Goal: Task Accomplishment & Management: Manage account settings

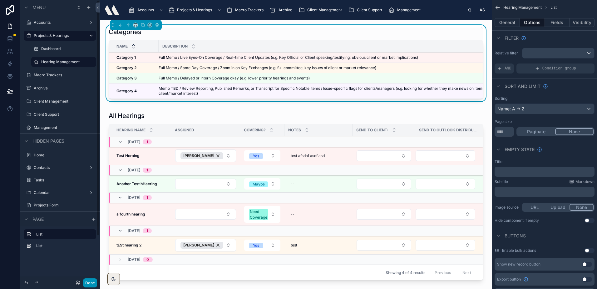
click at [88, 281] on button "Done" at bounding box center [90, 282] width 14 height 9
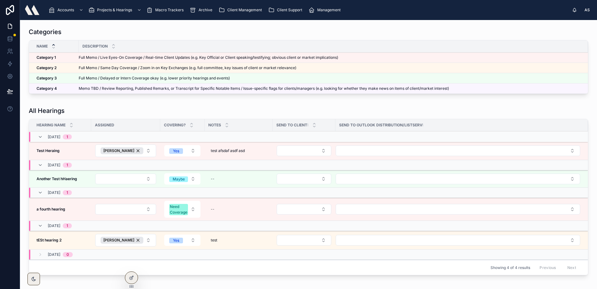
click at [148, 115] on div "All Hearings Hearing Name Assigned Covering? Notes Send to client: Send to Outl…" at bounding box center [309, 190] width 560 height 169
click at [308, 149] on button "Select Button" at bounding box center [304, 150] width 55 height 11
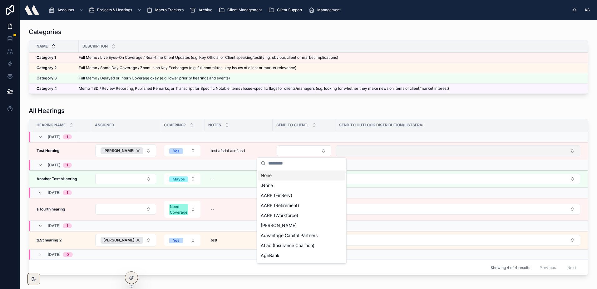
click at [358, 149] on button "Select Button" at bounding box center [458, 150] width 245 height 11
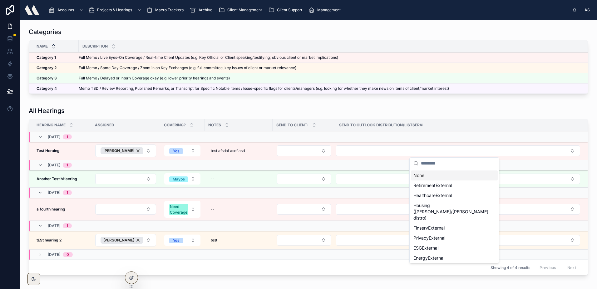
click at [407, 104] on div "All Hearings Hearing Name Assigned Covering? Notes Send to client: Send to Outl…" at bounding box center [308, 192] width 567 height 176
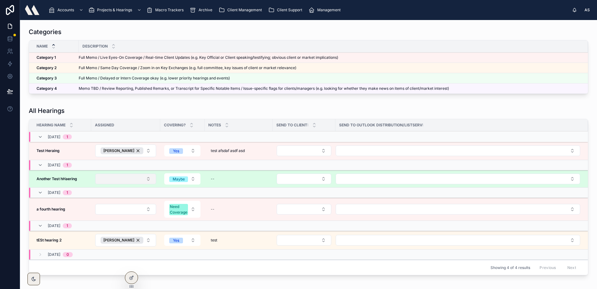
click at [143, 180] on button "Select Button" at bounding box center [125, 178] width 61 height 11
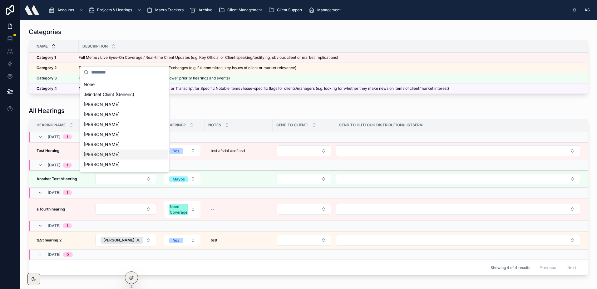
drag, startPoint x: 184, startPoint y: 27, endPoint x: 137, endPoint y: 18, distance: 47.7
click at [182, 26] on div "Categories Name Description Category 1 Category 1 Full Memo / Live Eyes-On Cove…" at bounding box center [308, 62] width 567 height 74
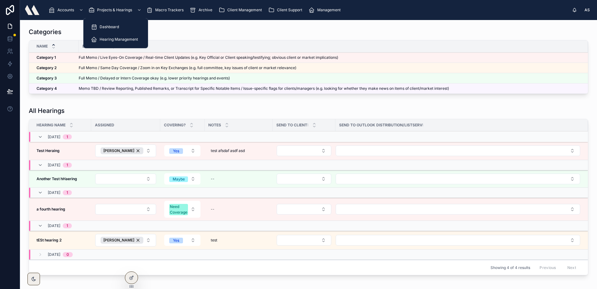
click at [118, 30] on div "Dashboard" at bounding box center [116, 27] width 50 height 10
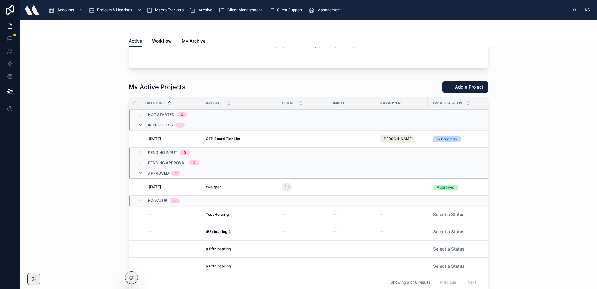
scroll to position [39, 0]
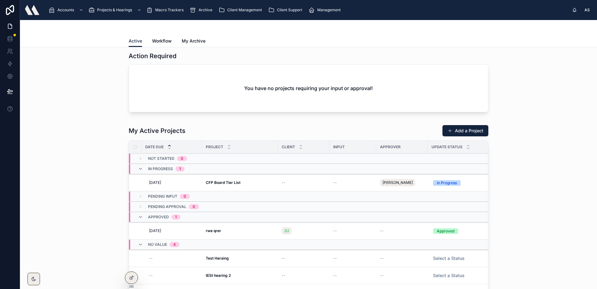
click at [167, 39] on span "Workflow" at bounding box center [162, 41] width 20 height 6
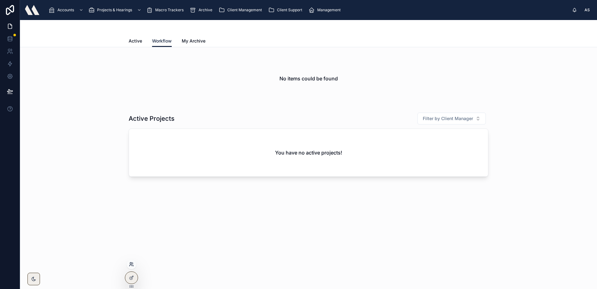
click at [130, 264] on icon at bounding box center [131, 263] width 5 height 5
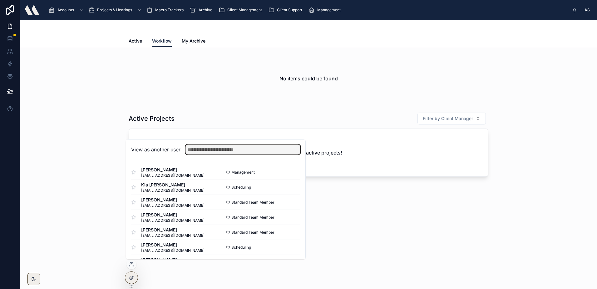
click at [198, 148] on input "text" at bounding box center [242, 149] width 115 height 10
type input "**"
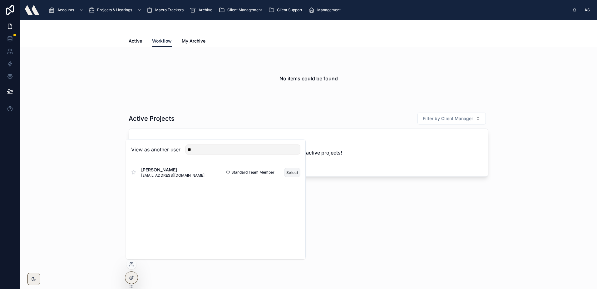
click at [300, 173] on button "Select" at bounding box center [292, 172] width 16 height 9
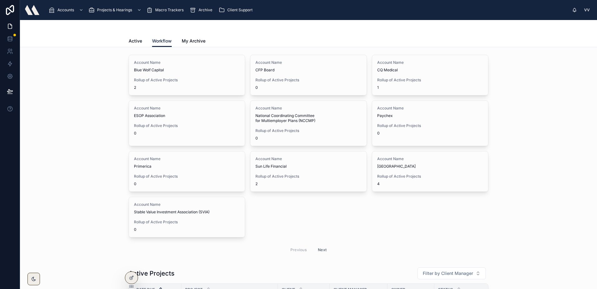
click at [137, 40] on span "Active" at bounding box center [135, 41] width 13 height 6
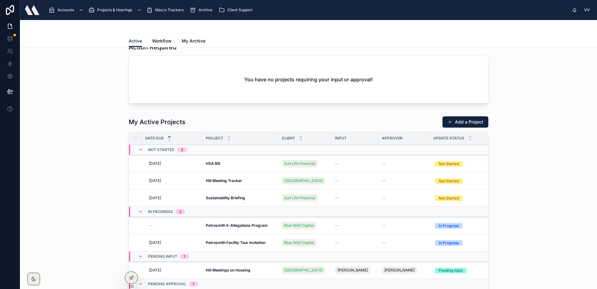
scroll to position [31, 0]
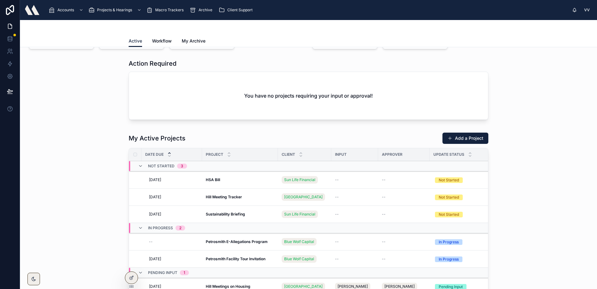
click at [159, 43] on span "Workflow" at bounding box center [162, 41] width 20 height 6
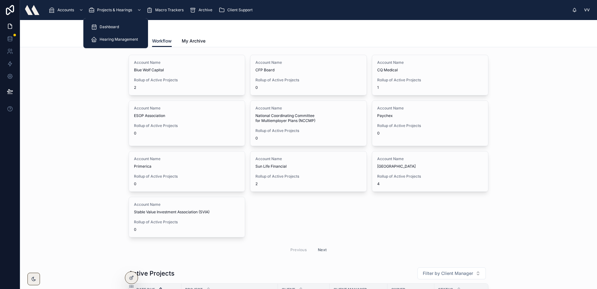
click at [117, 39] on span "Hearing Management" at bounding box center [119, 39] width 38 height 5
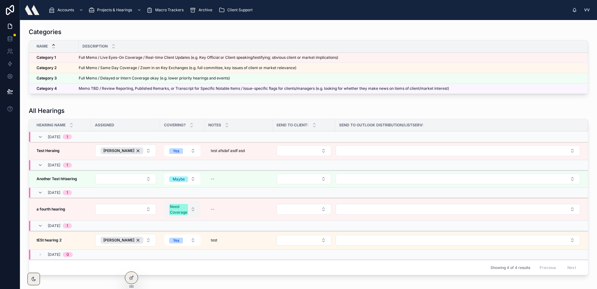
click at [187, 207] on button "Need Coverage" at bounding box center [182, 208] width 36 height 17
click at [205, 109] on div "All Hearings" at bounding box center [309, 110] width 560 height 9
click at [307, 151] on button "Select Button" at bounding box center [304, 150] width 55 height 11
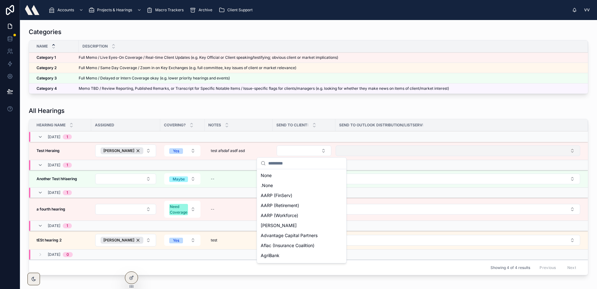
click at [392, 153] on button "Select Button" at bounding box center [458, 150] width 245 height 11
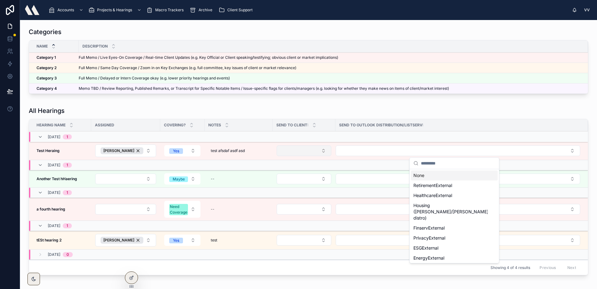
click at [299, 147] on button "Select Button" at bounding box center [304, 150] width 55 height 11
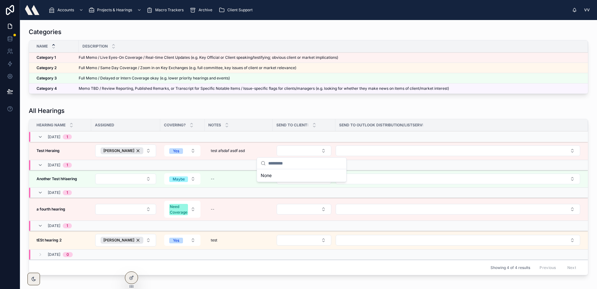
click at [269, 107] on div "All Hearings" at bounding box center [309, 110] width 560 height 9
click at [133, 267] on div "Showing 4 of 4 results Previous Next" at bounding box center [308, 266] width 559 height 15
click at [132, 265] on icon at bounding box center [131, 263] width 5 height 5
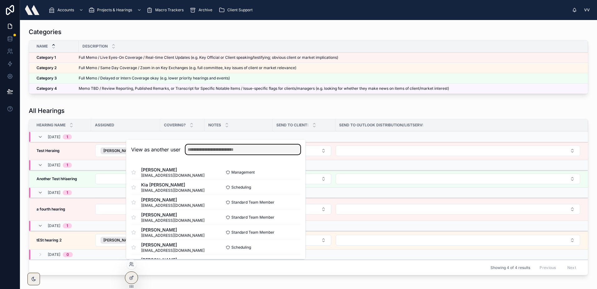
click at [199, 151] on input "text" at bounding box center [242, 149] width 115 height 10
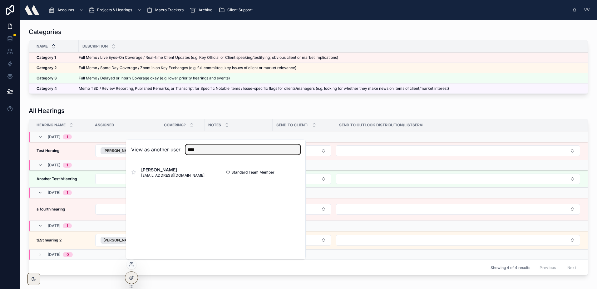
type input "****"
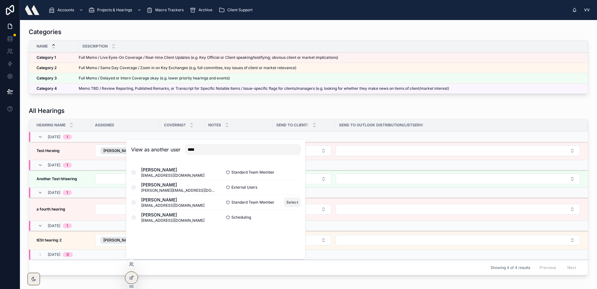
click at [291, 200] on button "Select" at bounding box center [292, 201] width 16 height 9
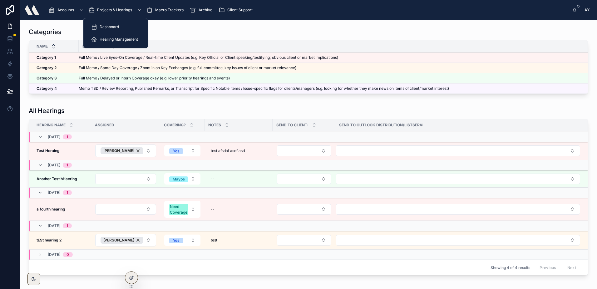
click at [109, 8] on span "Projects & Hearings" at bounding box center [114, 9] width 35 height 5
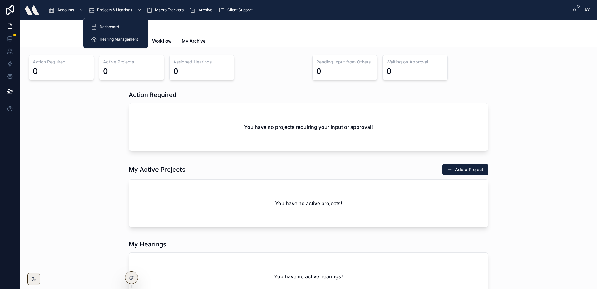
click at [115, 40] on span "Hearing Management" at bounding box center [119, 39] width 38 height 5
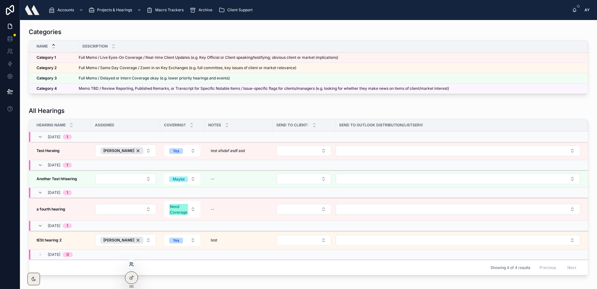
click at [130, 265] on icon at bounding box center [131, 263] width 5 height 5
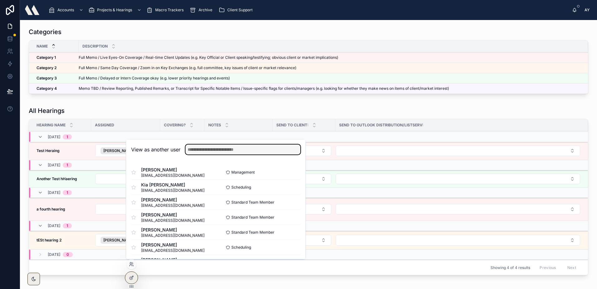
click at [197, 151] on input "text" at bounding box center [242, 149] width 115 height 10
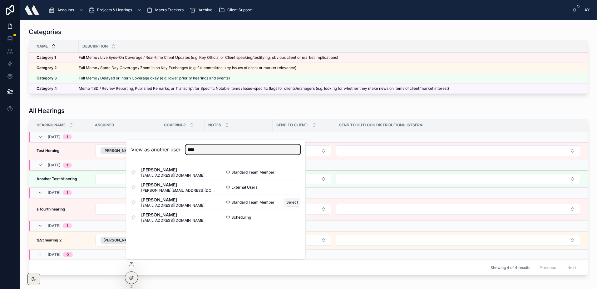
type input "****"
click at [295, 200] on button "Select" at bounding box center [292, 201] width 16 height 9
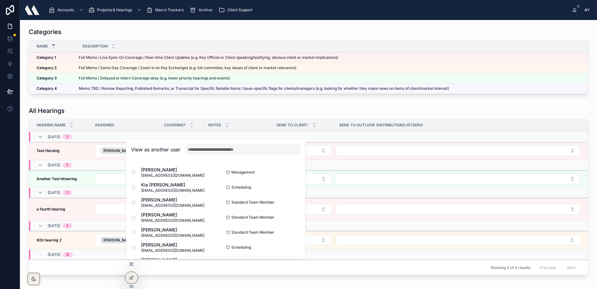
click at [194, 112] on div "All Hearings" at bounding box center [309, 110] width 560 height 9
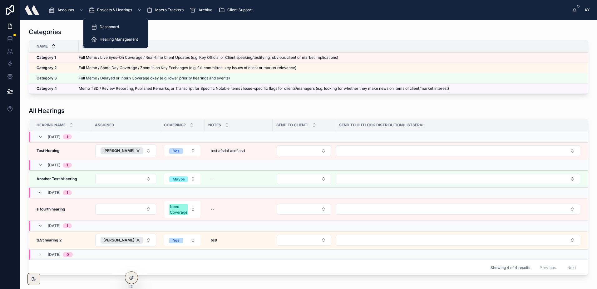
click at [105, 23] on div "Dashboard" at bounding box center [116, 27] width 50 height 10
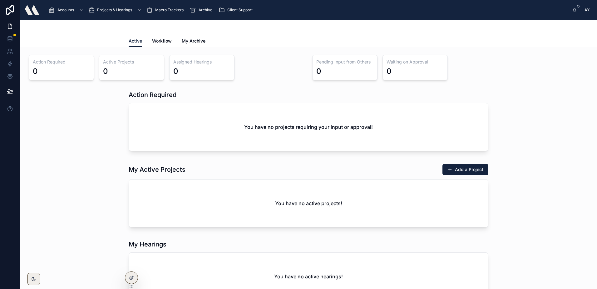
click at [164, 39] on span "Workflow" at bounding box center [162, 41] width 20 height 6
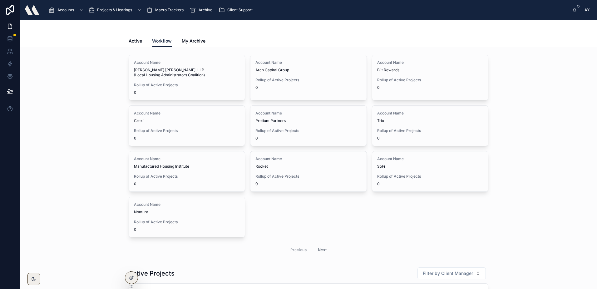
click at [235, 9] on span "Client Support" at bounding box center [239, 9] width 25 height 5
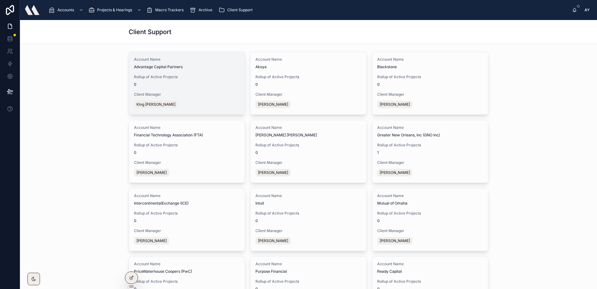
click at [217, 80] on div "Rollup of Active Projects 0" at bounding box center [187, 80] width 106 height 12
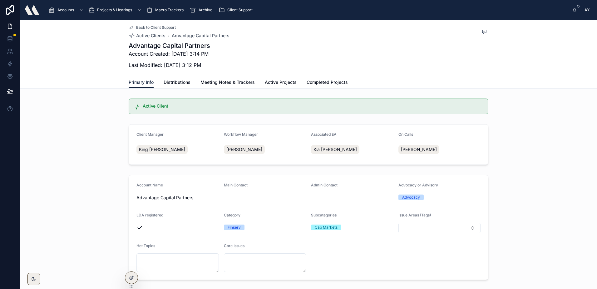
click at [235, 79] on span "Meeting Notes & Trackers" at bounding box center [227, 82] width 54 height 6
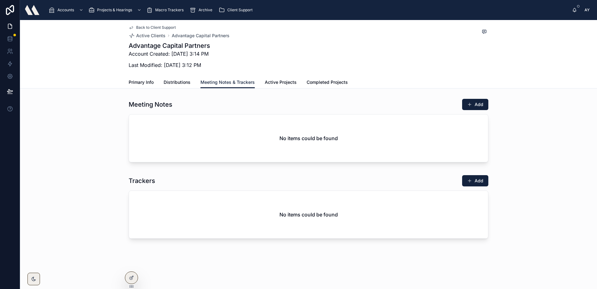
click at [289, 80] on span "Active Projects" at bounding box center [281, 82] width 32 height 6
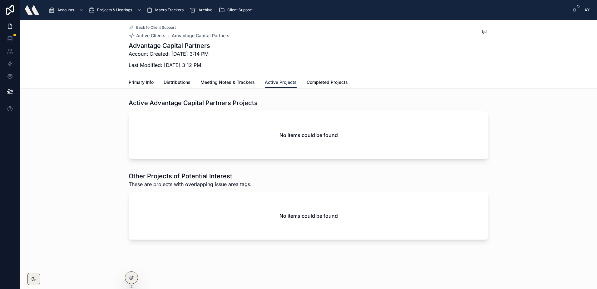
click at [318, 84] on span "Completed Projects" at bounding box center [327, 82] width 41 height 6
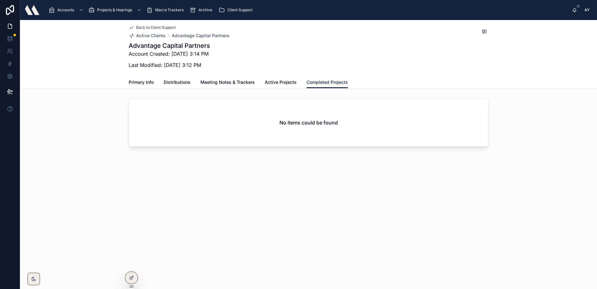
click at [278, 85] on span "Active Projects" at bounding box center [281, 82] width 32 height 6
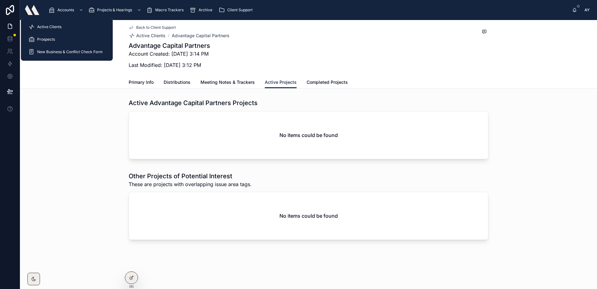
click at [64, 28] on div "Active Clients" at bounding box center [66, 27] width 77 height 10
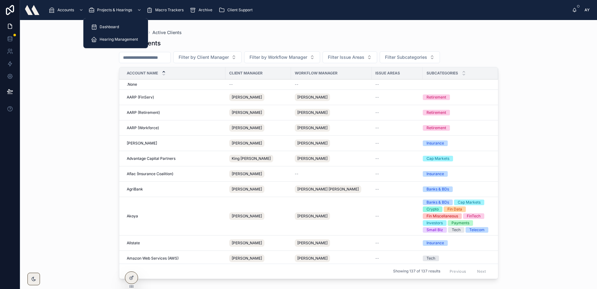
click at [110, 23] on div "Dashboard" at bounding box center [116, 27] width 50 height 10
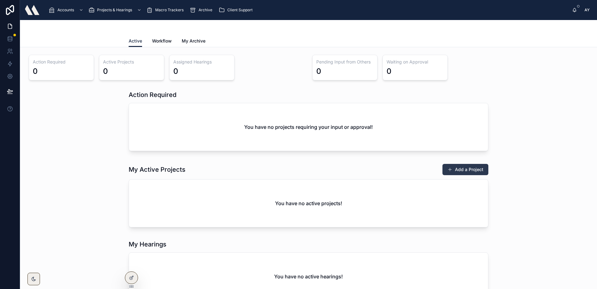
click at [478, 169] on button "Add a Project" at bounding box center [465, 169] width 46 height 11
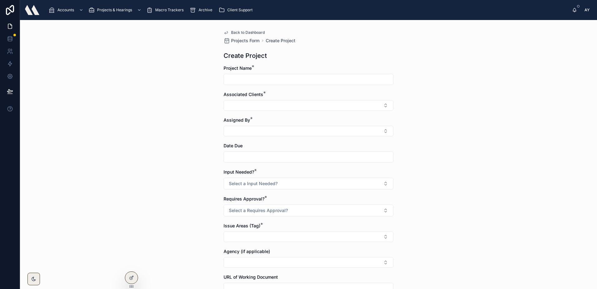
click at [334, 80] on input "text" at bounding box center [308, 79] width 169 height 9
type input "**********"
click at [293, 103] on button "Select Button" at bounding box center [309, 105] width 170 height 11
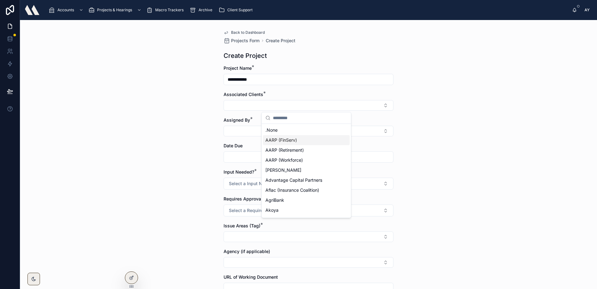
click at [278, 141] on span "AARP (FinServ)" at bounding box center [281, 140] width 32 height 6
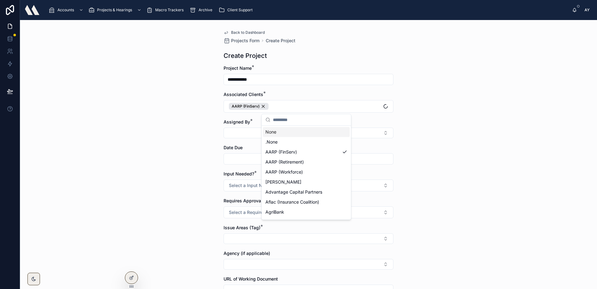
click at [195, 111] on div "**********" at bounding box center [308, 154] width 577 height 269
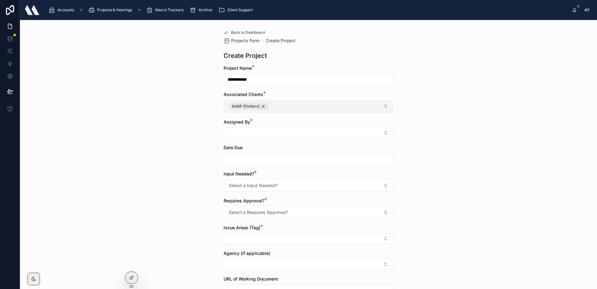
click at [262, 106] on div "AARP (FinServ)" at bounding box center [249, 106] width 40 height 7
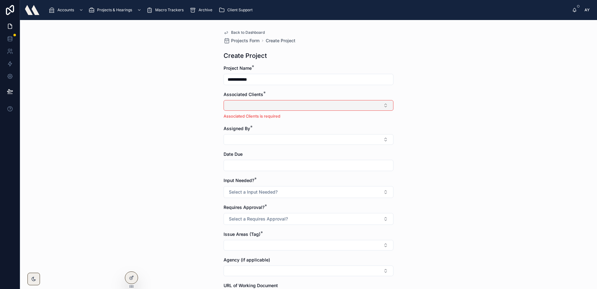
click at [263, 104] on button "Select Button" at bounding box center [309, 105] width 170 height 11
type input "***"
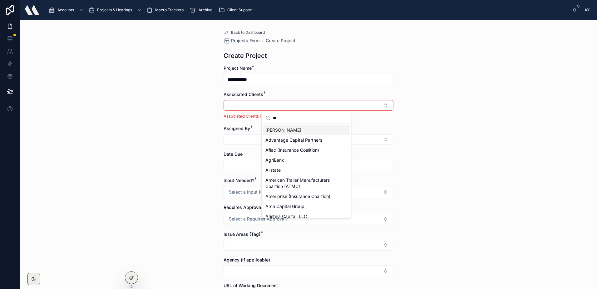
type input "*"
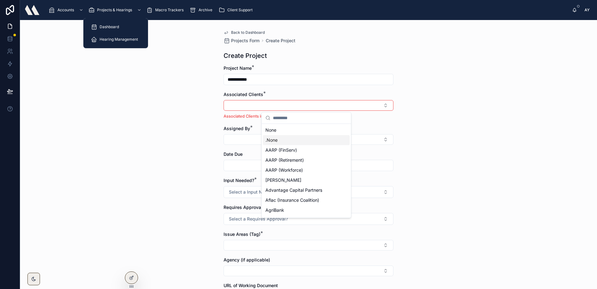
click at [108, 37] on span "Hearing Management" at bounding box center [119, 39] width 38 height 5
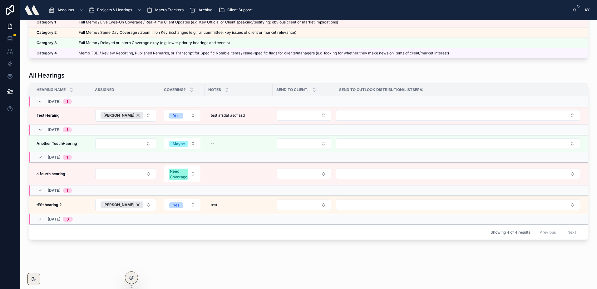
scroll to position [41, 0]
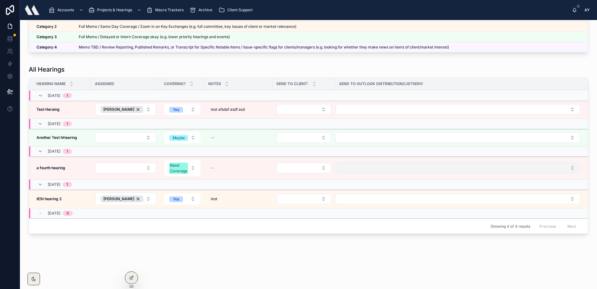
click at [397, 168] on button "Select Button" at bounding box center [458, 167] width 245 height 11
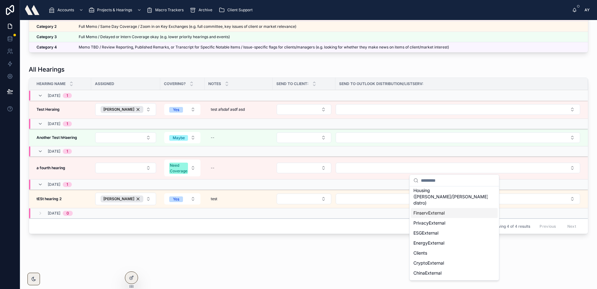
scroll to position [39, 0]
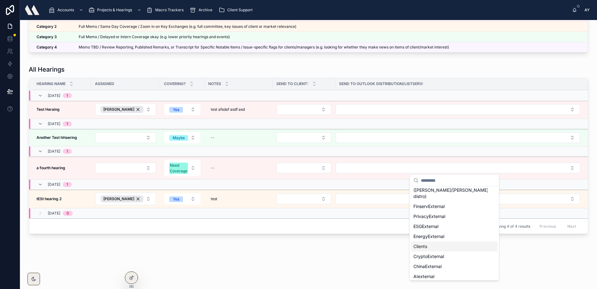
click at [429, 241] on div "Clients" at bounding box center [454, 246] width 87 height 10
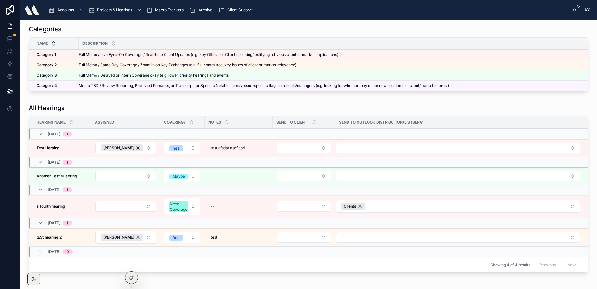
scroll to position [0, 0]
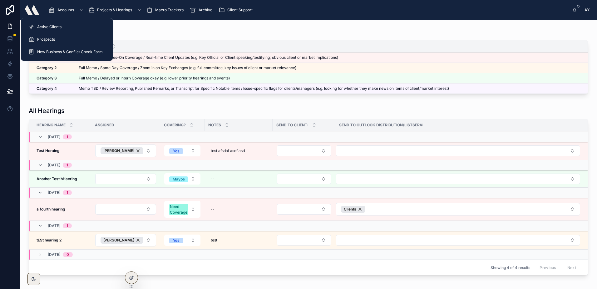
click at [69, 28] on div "Active Clients" at bounding box center [66, 27] width 77 height 10
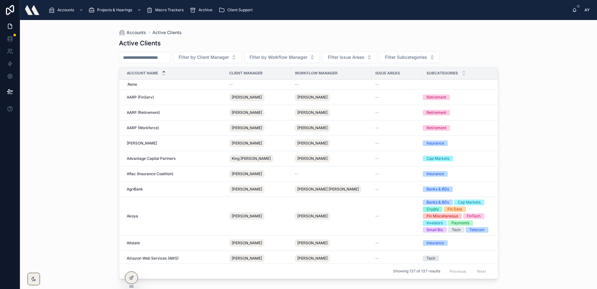
click at [138, 56] on input "text" at bounding box center [144, 57] width 51 height 9
click at [94, 131] on div "Accounts Active Clients Active Clients Filter by Client Manager Filter by Workf…" at bounding box center [308, 154] width 577 height 269
click at [156, 114] on span "AARP (Retirement)" at bounding box center [143, 112] width 33 height 5
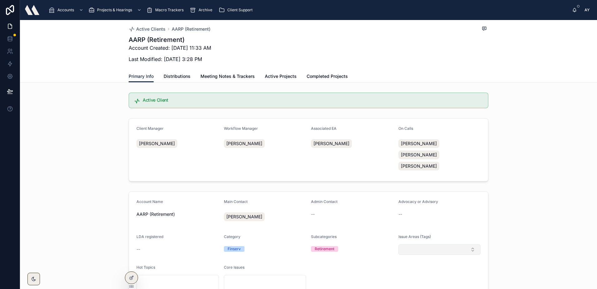
click at [437, 244] on button "Select Button" at bounding box center [439, 249] width 82 height 11
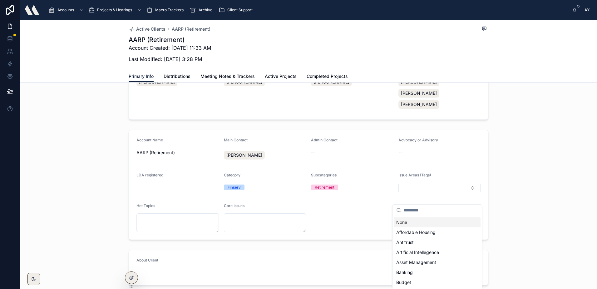
scroll to position [62, 0]
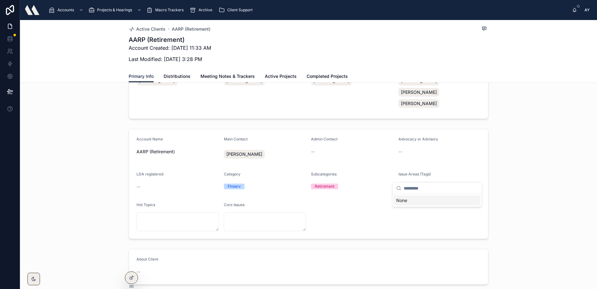
click at [510, 128] on div "Account Name AARP (Retirement) Main Contact Clark Flynt-Barr Admin Contact -- A…" at bounding box center [308, 183] width 577 height 115
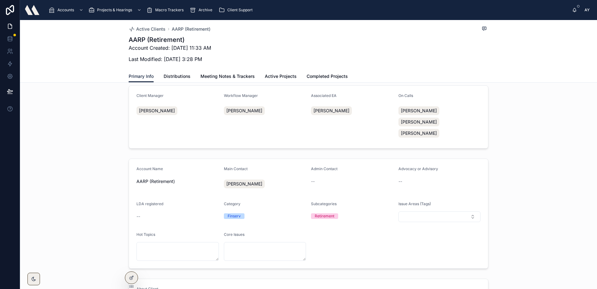
scroll to position [31, 0]
click at [418, 213] on button "Select Button" at bounding box center [439, 218] width 82 height 11
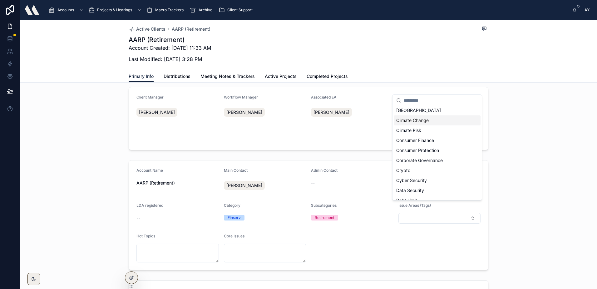
scroll to position [94, 0]
click at [413, 137] on span "Consumer Finance" at bounding box center [415, 139] width 38 height 6
click at [457, 213] on button "Consumer Finance" at bounding box center [439, 219] width 82 height 12
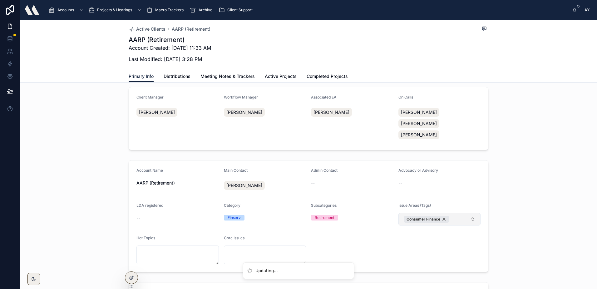
click at [455, 213] on button "Consumer Finance" at bounding box center [439, 219] width 82 height 12
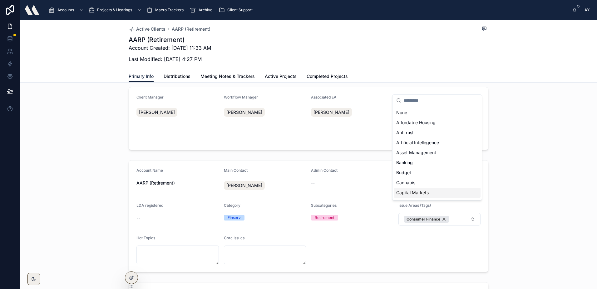
click at [435, 192] on div "Capital Markets" at bounding box center [437, 192] width 87 height 10
click at [519, 201] on div "Account Name AARP (Retirement) Main Contact Clark Flynt-Barr Admin Contact -- A…" at bounding box center [308, 220] width 577 height 126
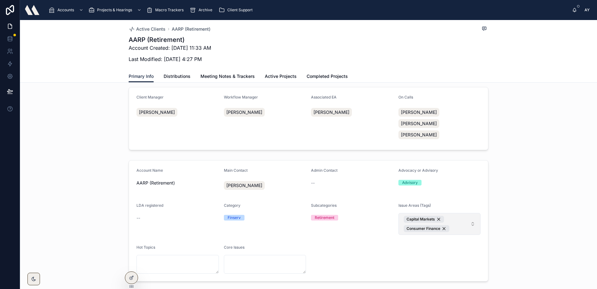
click at [470, 213] on button "Capital Markets Consumer Finance" at bounding box center [439, 224] width 82 height 22
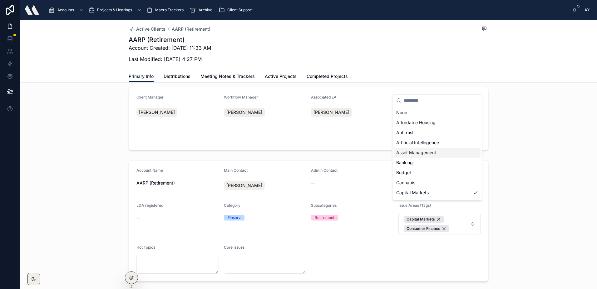
click at [435, 152] on span "Asset Management" at bounding box center [416, 152] width 40 height 6
click at [521, 174] on div "Account Name AARP (Retirement) Main Contact Clark Flynt-Barr Admin Contact -- A…" at bounding box center [308, 225] width 577 height 136
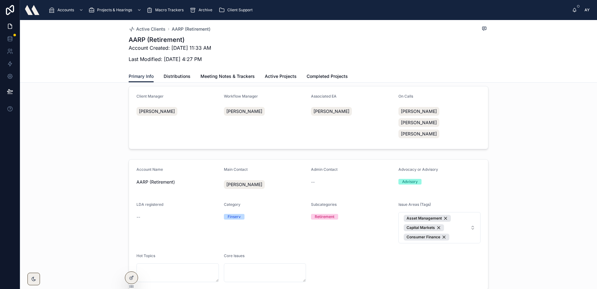
scroll to position [31, 0]
click at [283, 78] on span "Active Projects" at bounding box center [281, 76] width 32 height 6
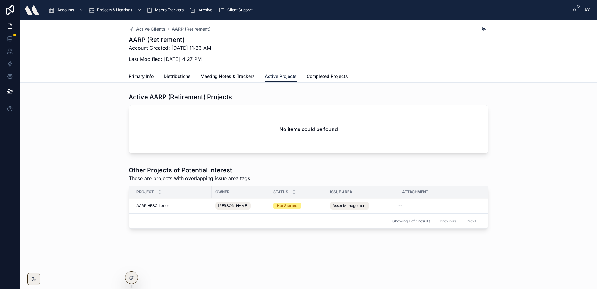
click at [135, 79] on span "Primary Info" at bounding box center [141, 76] width 25 height 6
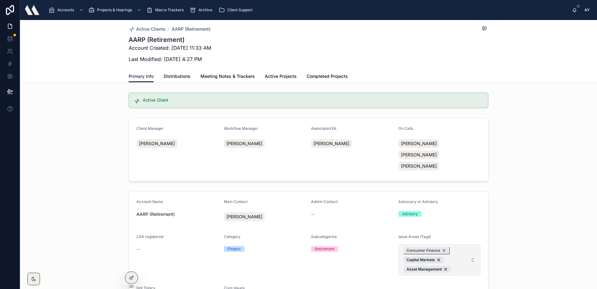
click at [441, 247] on div "Consumer Finance" at bounding box center [427, 250] width 46 height 7
click at [442, 247] on div "Asset Management" at bounding box center [427, 250] width 47 height 7
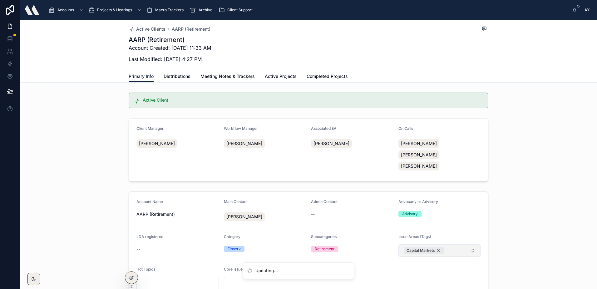
click at [441, 247] on div "Capital Markets" at bounding box center [424, 250] width 40 height 7
click at [226, 75] on span "Meeting Notes & Trackers" at bounding box center [227, 76] width 54 height 6
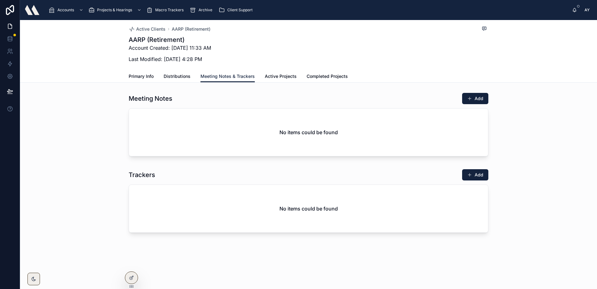
click at [274, 77] on span "Active Projects" at bounding box center [281, 76] width 32 height 6
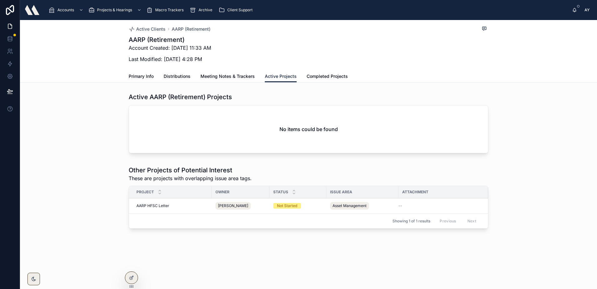
click at [145, 76] on span "Primary Info" at bounding box center [141, 76] width 25 height 6
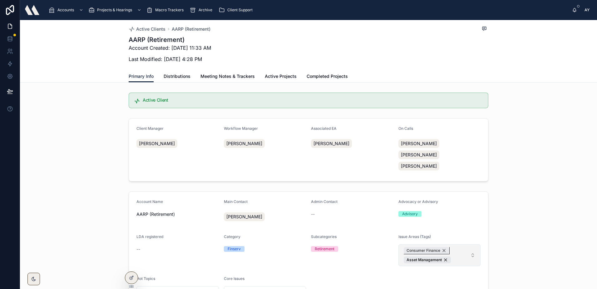
click at [442, 247] on div "Consumer Finance" at bounding box center [427, 250] width 46 height 7
click at [442, 247] on div "Asset Management" at bounding box center [427, 250] width 47 height 7
click at [265, 74] on span "Active Projects" at bounding box center [281, 76] width 32 height 6
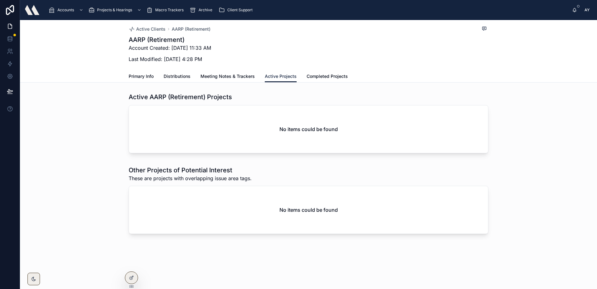
click at [144, 73] on span "Primary Info" at bounding box center [141, 76] width 25 height 6
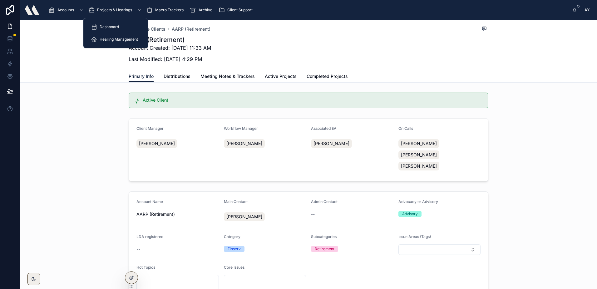
click at [128, 41] on span "Hearing Management" at bounding box center [119, 39] width 38 height 5
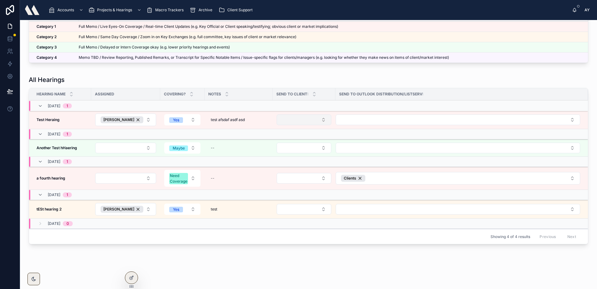
scroll to position [31, 0]
click at [133, 276] on icon at bounding box center [132, 276] width 2 height 2
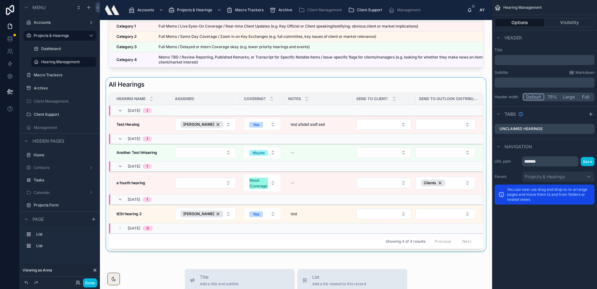
click at [348, 87] on div at bounding box center [296, 165] width 382 height 176
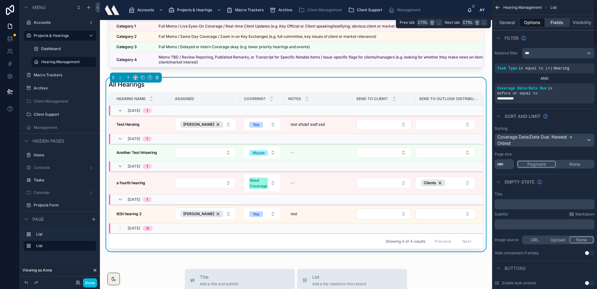
click at [552, 23] on button "Fields" at bounding box center [557, 22] width 25 height 9
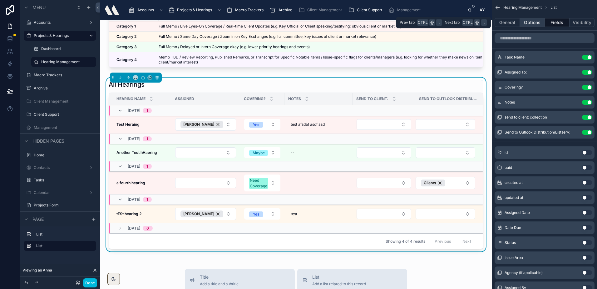
click at [537, 22] on button "Options" at bounding box center [532, 22] width 25 height 9
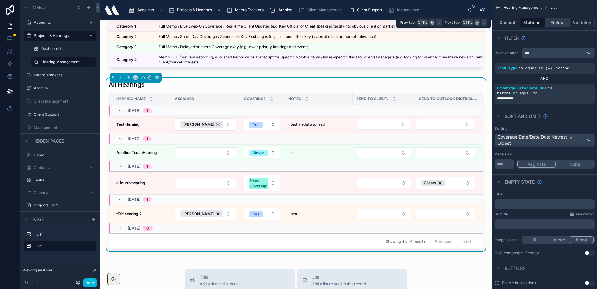
click at [557, 24] on button "Fields" at bounding box center [557, 22] width 25 height 9
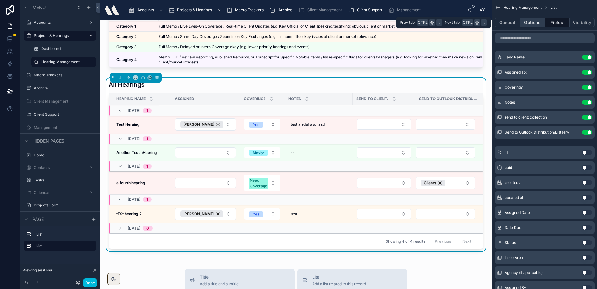
click at [531, 22] on button "Options" at bounding box center [532, 22] width 25 height 9
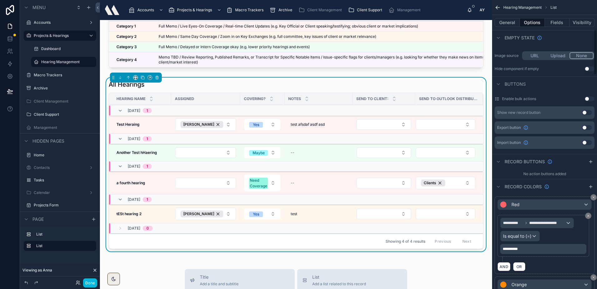
scroll to position [187, 0]
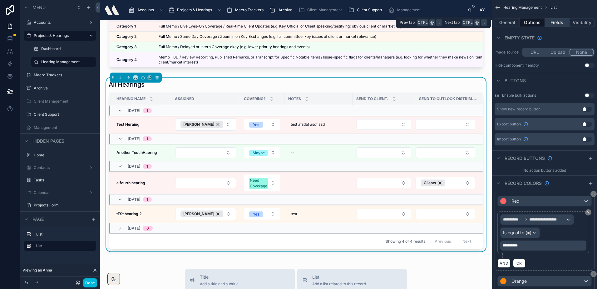
click at [555, 24] on button "Fields" at bounding box center [557, 22] width 25 height 9
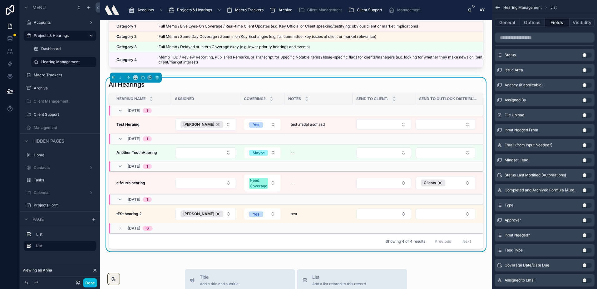
click at [586, 115] on button "Use setting" at bounding box center [587, 114] width 10 height 5
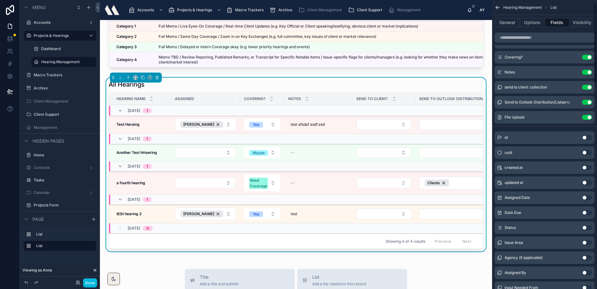
scroll to position [0, 0]
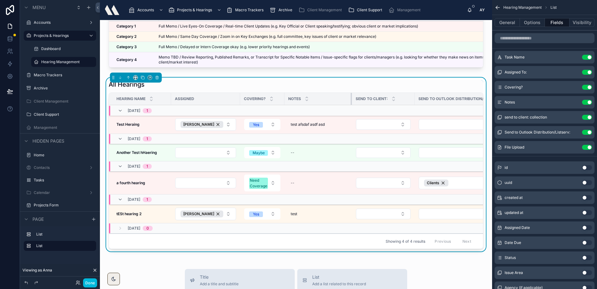
click at [351, 105] on div at bounding box center [352, 99] width 2 height 12
drag, startPoint x: 411, startPoint y: 104, endPoint x: 394, endPoint y: 105, distance: 17.2
click at [394, 105] on th "Send to client:" at bounding box center [374, 99] width 47 height 12
drag, startPoint x: 348, startPoint y: 103, endPoint x: 330, endPoint y: 105, distance: 18.5
click at [334, 105] on div at bounding box center [335, 99] width 2 height 12
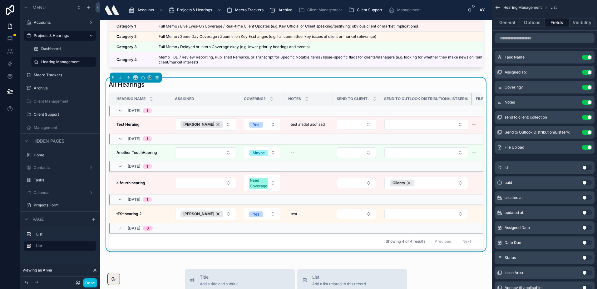
drag, startPoint x: 468, startPoint y: 102, endPoint x: 453, endPoint y: 104, distance: 15.8
click at [453, 104] on th "Send to Outlook Distribution/Listserv:" at bounding box center [426, 99] width 92 height 12
drag, startPoint x: 469, startPoint y: 103, endPoint x: 460, endPoint y: 105, distance: 9.3
click at [460, 105] on th "Send to Outlook Distribution/Listserv:" at bounding box center [426, 99] width 92 height 12
click at [574, 133] on icon "scrollable content" at bounding box center [575, 131] width 2 height 2
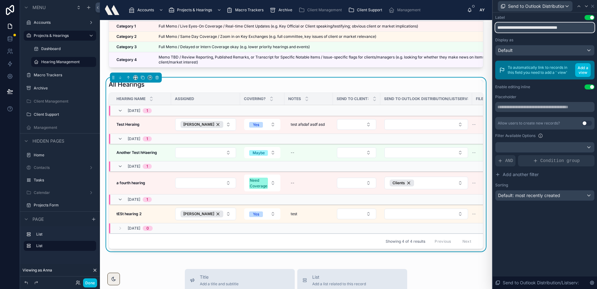
click at [535, 28] on input "**********" at bounding box center [544, 27] width 99 height 10
click at [501, 27] on input "**********" at bounding box center [544, 27] width 99 height 10
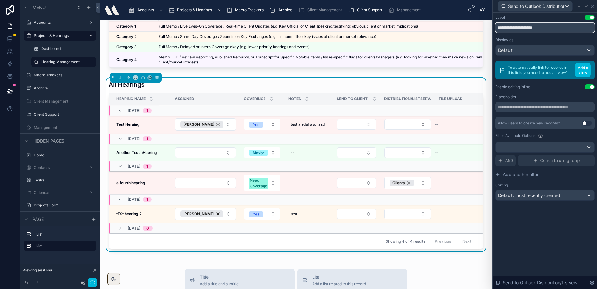
type input "**********"
click at [566, 236] on div "**********" at bounding box center [545, 150] width 104 height 276
click at [593, 5] on icon at bounding box center [592, 6] width 5 height 5
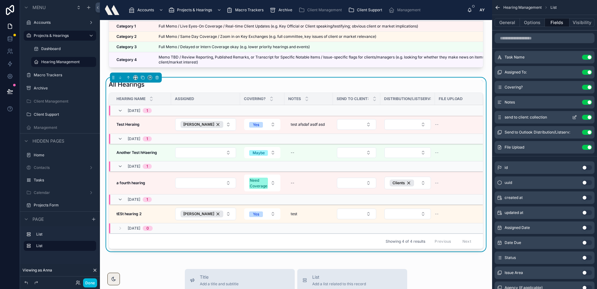
click at [574, 117] on icon "scrollable content" at bounding box center [574, 117] width 5 height 5
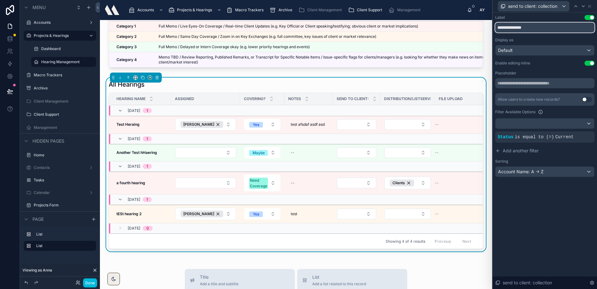
click at [540, 28] on input "**********" at bounding box center [544, 27] width 99 height 10
type input "*******"
click at [540, 215] on div "Label Use setting ******* Display as Default Enable editing inline Use setting …" at bounding box center [545, 150] width 104 height 276
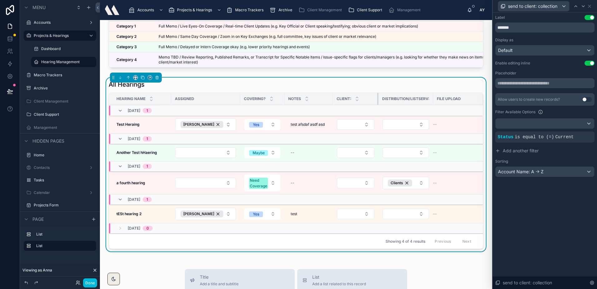
click at [377, 105] on div at bounding box center [378, 99] width 2 height 12
click at [373, 104] on div at bounding box center [373, 99] width 2 height 12
click at [590, 6] on icon at bounding box center [589, 6] width 2 height 2
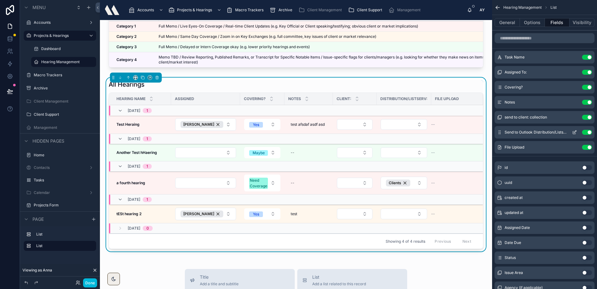
click at [576, 134] on icon "scrollable content" at bounding box center [574, 132] width 5 height 5
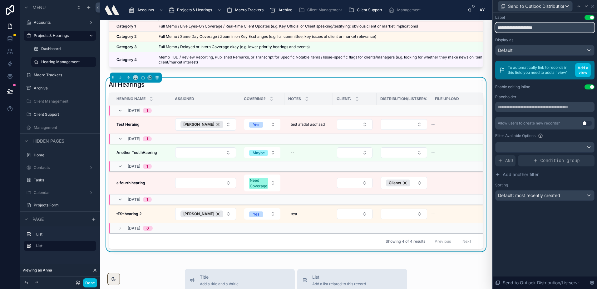
click at [525, 29] on input "**********" at bounding box center [544, 27] width 99 height 10
click at [522, 28] on input "**********" at bounding box center [544, 27] width 99 height 10
click at [497, 28] on input "**********" at bounding box center [544, 27] width 99 height 10
type input "**********"
click at [592, 7] on icon at bounding box center [592, 6] width 5 height 5
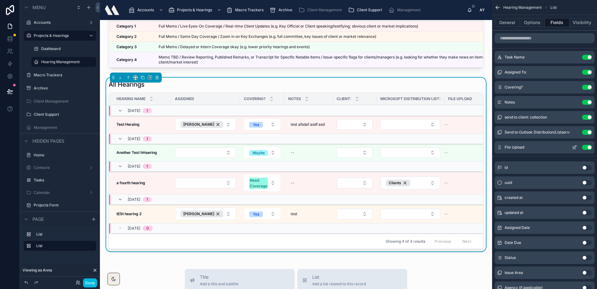
click at [575, 146] on icon "scrollable content" at bounding box center [574, 147] width 5 height 5
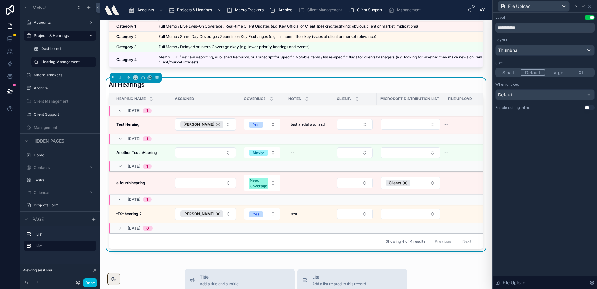
click at [587, 107] on button "Use setting" at bounding box center [590, 107] width 10 height 5
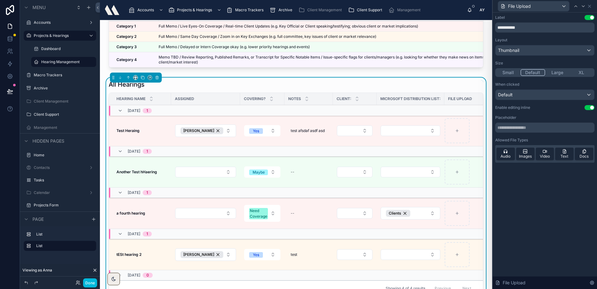
click at [514, 73] on button "Small" at bounding box center [508, 72] width 24 height 7
click at [529, 72] on button "Default" at bounding box center [533, 72] width 24 height 7
click at [509, 73] on button "Small" at bounding box center [508, 72] width 24 height 7
click at [536, 92] on div "Default" at bounding box center [545, 95] width 99 height 10
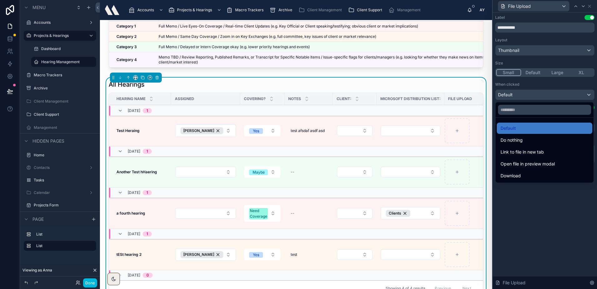
click at [536, 92] on div at bounding box center [545, 144] width 104 height 289
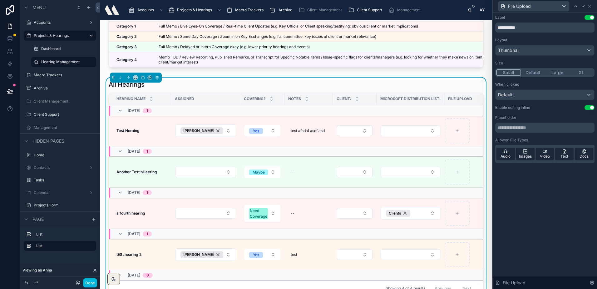
click at [564, 194] on div "**********" at bounding box center [545, 150] width 104 height 276
click at [589, 7] on icon at bounding box center [589, 6] width 2 height 2
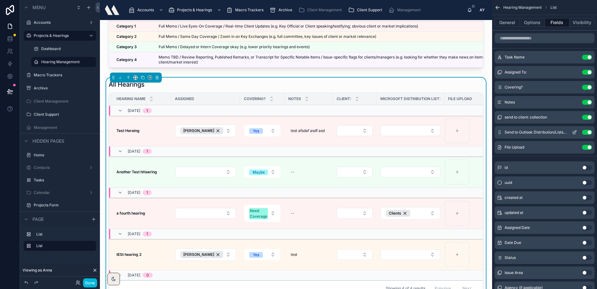
click at [576, 131] on icon "scrollable content" at bounding box center [576, 131] width 1 height 1
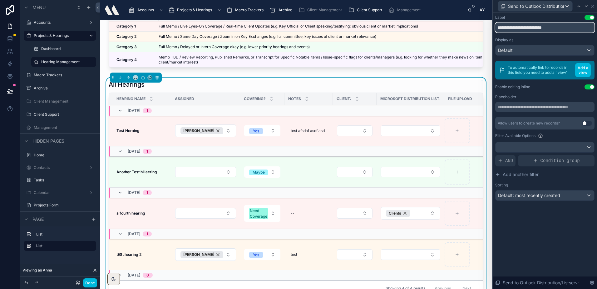
click at [516, 25] on input "**********" at bounding box center [544, 27] width 99 height 10
click at [533, 27] on input "**********" at bounding box center [544, 27] width 99 height 10
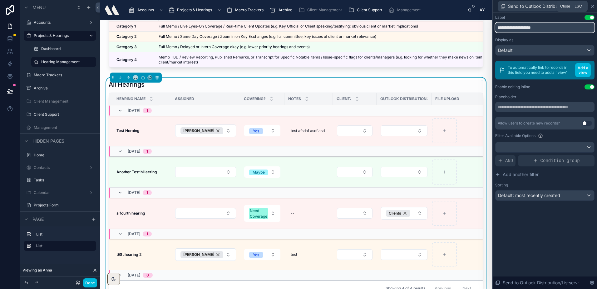
type input "**********"
click at [592, 7] on icon at bounding box center [592, 6] width 2 height 2
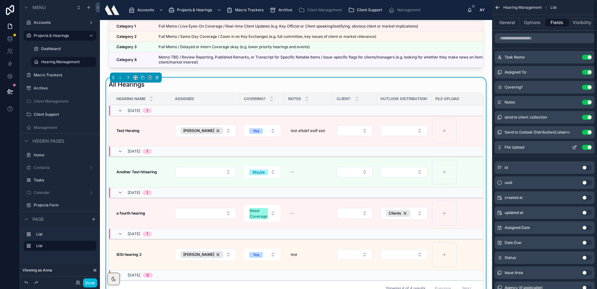
click at [576, 145] on icon "scrollable content" at bounding box center [575, 146] width 2 height 2
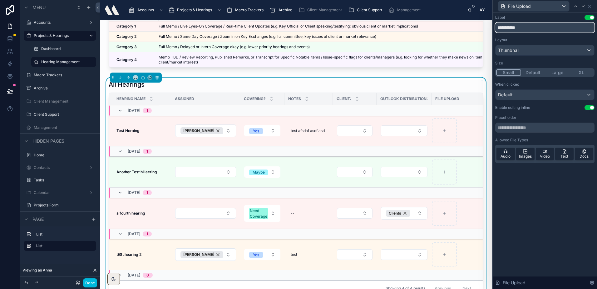
click at [521, 29] on input "**********" at bounding box center [544, 27] width 99 height 10
type input "****"
click at [530, 178] on div "Label Use setting **** Layout Thumbnail Size Small Default Large XL When clicke…" at bounding box center [545, 95] width 104 height 167
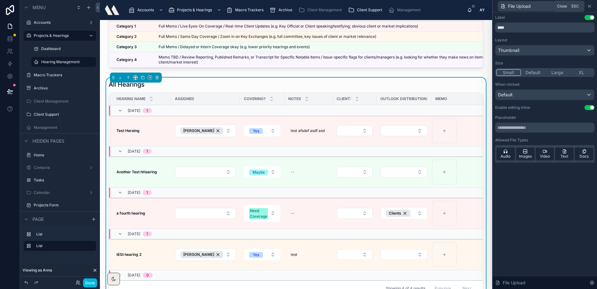
click at [591, 5] on icon at bounding box center [589, 6] width 2 height 2
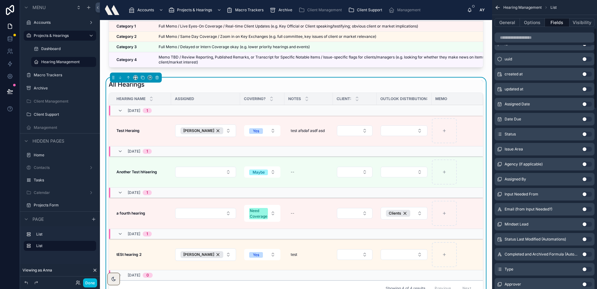
scroll to position [125, 0]
click at [583, 146] on button "Use setting" at bounding box center [587, 147] width 10 height 5
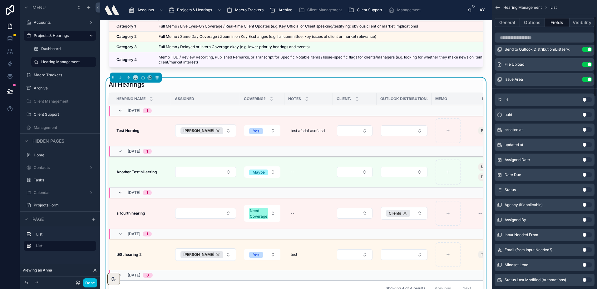
scroll to position [0, 0]
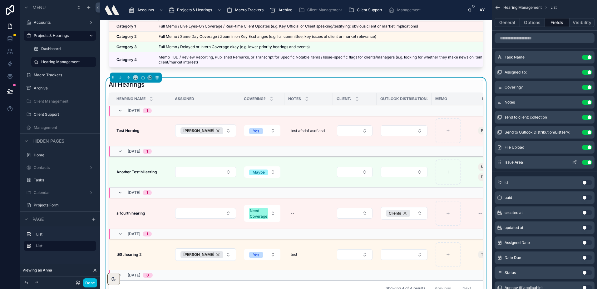
click at [575, 162] on icon "scrollable content" at bounding box center [574, 162] width 5 height 5
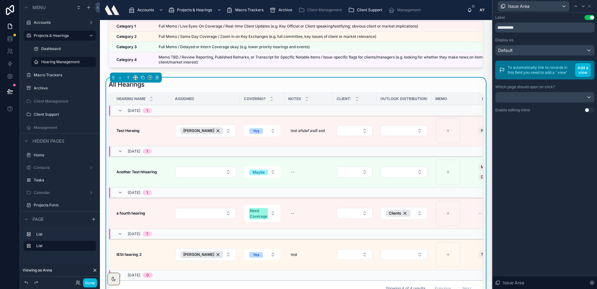
click at [588, 107] on button "Use setting" at bounding box center [590, 109] width 10 height 5
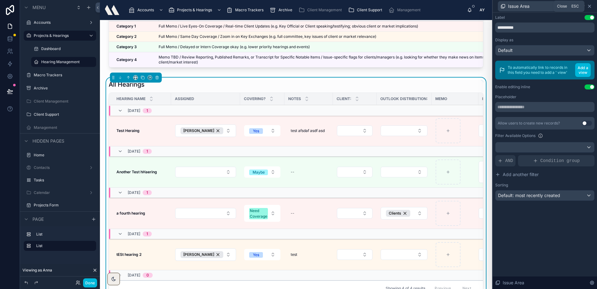
click at [590, 6] on icon at bounding box center [589, 6] width 5 height 5
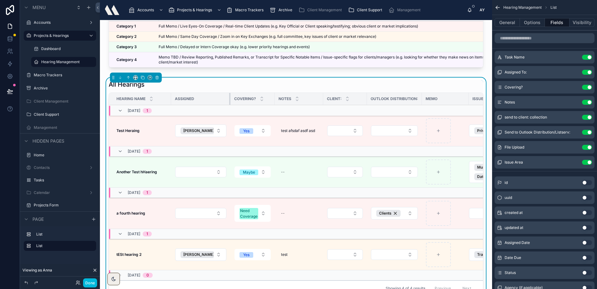
drag, startPoint x: 237, startPoint y: 103, endPoint x: 225, endPoint y: 102, distance: 12.5
click at [225, 102] on th "Assigned" at bounding box center [200, 99] width 59 height 12
click at [467, 103] on tr "Hearing Name Assigned Covering? Notes Client: Outlook Distribution: Memo Issue …" at bounding box center [314, 99] width 411 height 12
drag, startPoint x: 467, startPoint y: 103, endPoint x: 451, endPoint y: 104, distance: 16.3
click at [451, 104] on th "Memo" at bounding box center [438, 99] width 33 height 12
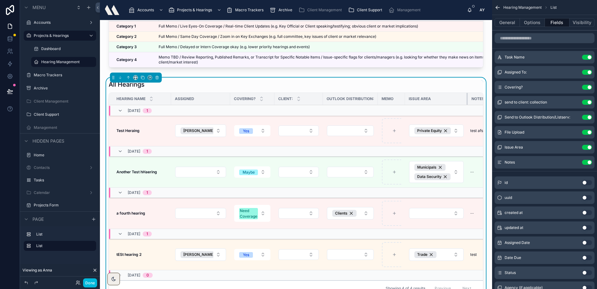
drag, startPoint x: 440, startPoint y: 104, endPoint x: 468, endPoint y: 106, distance: 27.9
click at [468, 105] on div at bounding box center [468, 99] width 2 height 12
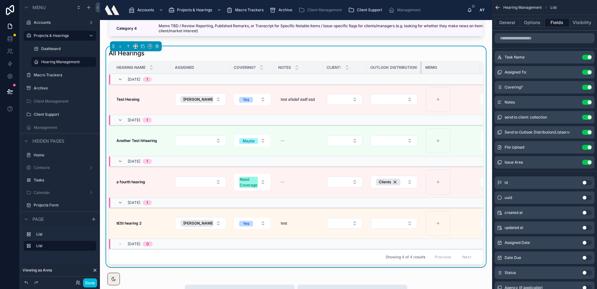
drag, startPoint x: 420, startPoint y: 73, endPoint x: 434, endPoint y: 73, distance: 14.1
click at [434, 73] on tr "Hearing Name Assigned Covering? Notes Client: Outlook Distribution: Memo Issue …" at bounding box center [320, 68] width 423 height 12
click at [422, 71] on div "Memo" at bounding box center [451, 67] width 58 height 10
drag, startPoint x: 420, startPoint y: 71, endPoint x: 431, endPoint y: 74, distance: 10.7
click at [431, 74] on tr "Hearing Name Assigned Covering? Notes Client: Outlook Distribution: Memo Issue …" at bounding box center [320, 68] width 423 height 12
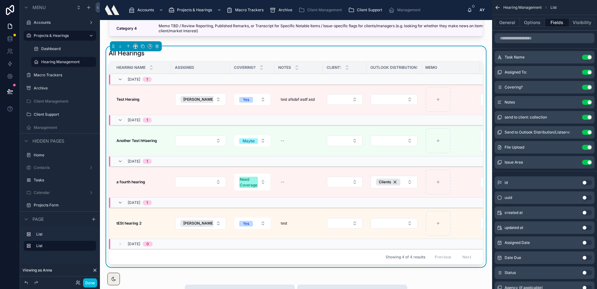
click at [422, 71] on div "Memo" at bounding box center [451, 67] width 58 height 10
click at [420, 73] on div at bounding box center [421, 68] width 2 height 12
drag, startPoint x: 420, startPoint y: 73, endPoint x: 426, endPoint y: 76, distance: 6.6
click at [426, 74] on tr "Hearing Name Assigned Covering? Notes Client: Outlook Distribution: Memo Issue …" at bounding box center [320, 68] width 423 height 12
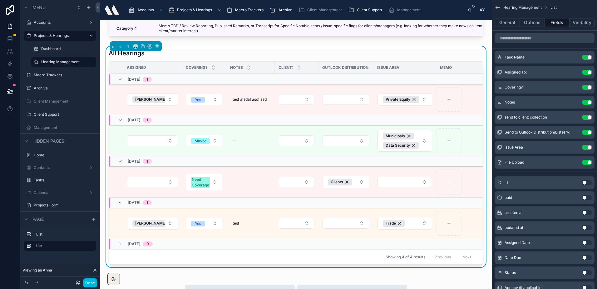
scroll to position [0, 52]
click at [421, 62] on div "All Hearings Hearing Name Assigned Covering? Notes Client: Outlook Distribution…" at bounding box center [296, 156] width 375 height 215
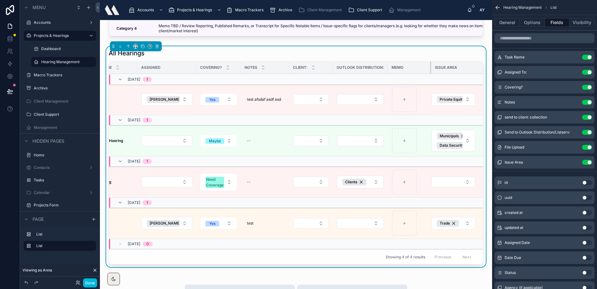
scroll to position [0, 35]
drag, startPoint x: 426, startPoint y: 73, endPoint x: 410, endPoint y: 76, distance: 16.3
click at [410, 74] on th "Memo" at bounding box center [410, 68] width 41 height 12
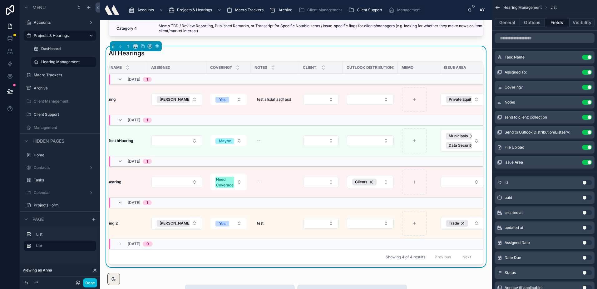
scroll to position [0, 0]
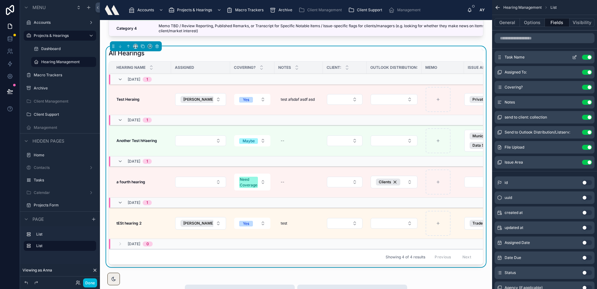
click at [572, 58] on icon "scrollable content" at bounding box center [574, 57] width 5 height 5
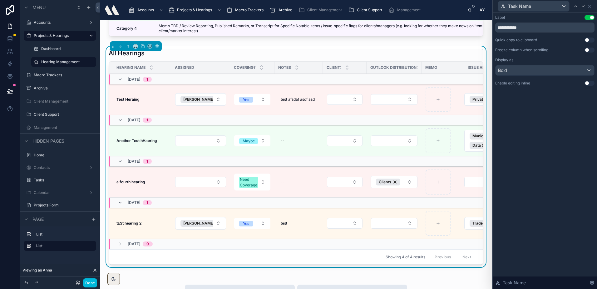
click at [586, 49] on button "Use setting" at bounding box center [590, 49] width 10 height 5
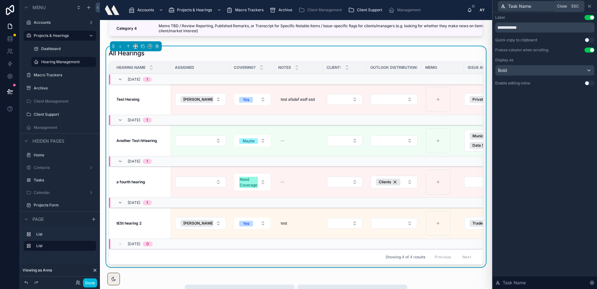
click at [591, 5] on icon at bounding box center [589, 6] width 2 height 2
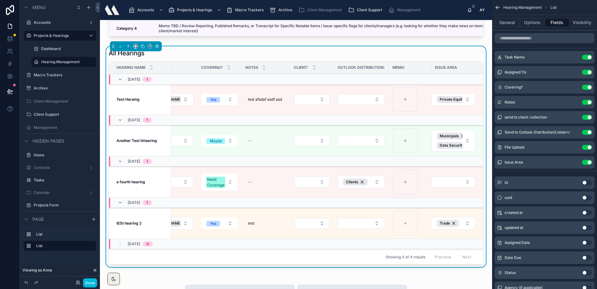
scroll to position [0, 37]
click at [393, 101] on div at bounding box center [405, 99] width 25 height 25
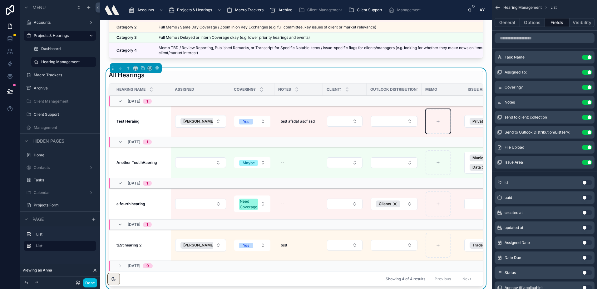
scroll to position [0, 0]
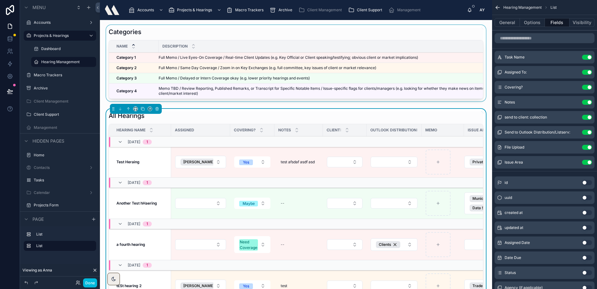
click at [212, 28] on div at bounding box center [296, 64] width 382 height 79
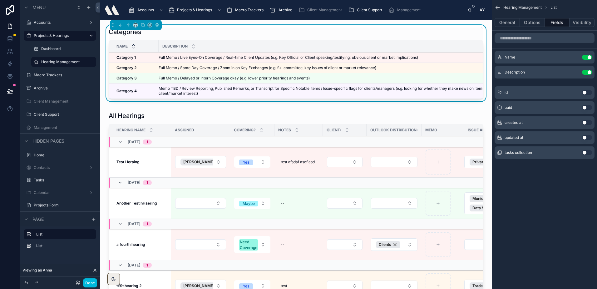
click at [255, 10] on span "Macro Trackers" at bounding box center [249, 9] width 28 height 5
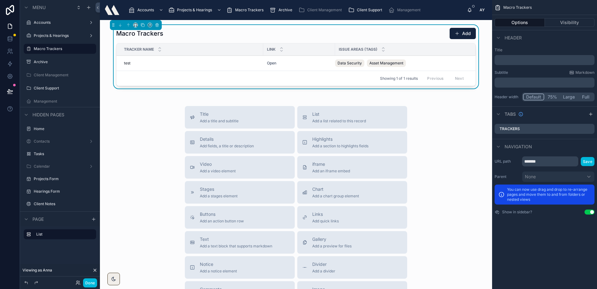
click at [150, 127] on div "Title Add a title and subtitle List Add a list related to this record Details A…" at bounding box center [296, 217] width 382 height 222
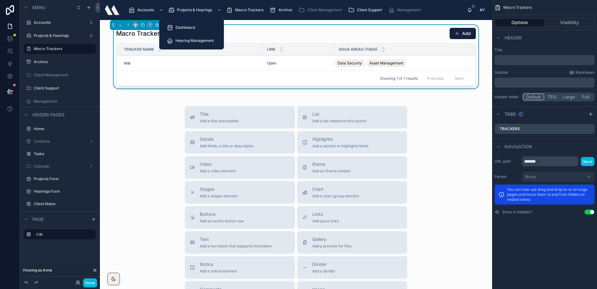
click at [181, 22] on link "Dashboard" at bounding box center [191, 27] width 57 height 11
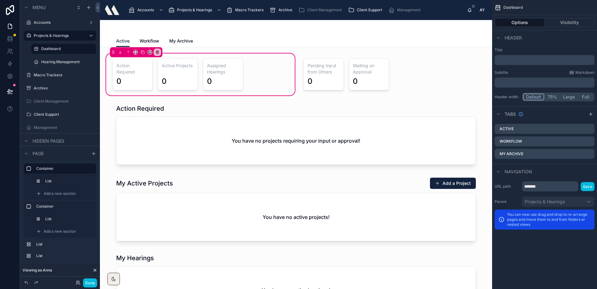
click at [149, 41] on span "Workflow" at bounding box center [150, 41] width 20 height 6
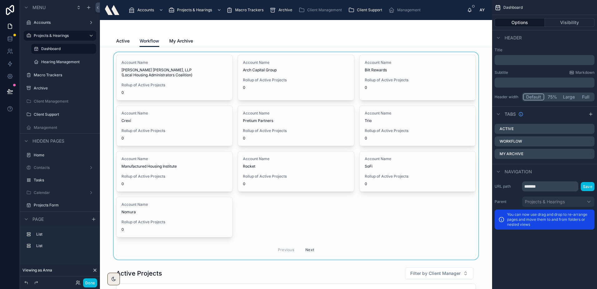
click at [195, 89] on div at bounding box center [296, 155] width 382 height 207
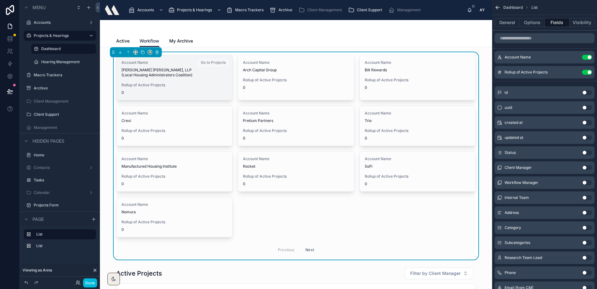
click at [180, 78] on div "Account Name Arnall Golden Gregory, LLP (Local Housing Administrators Coalition…" at bounding box center [174, 77] width 116 height 45
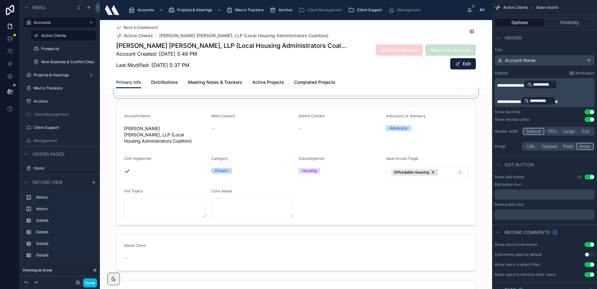
scroll to position [94, 0]
click at [169, 81] on span "Distributions" at bounding box center [164, 82] width 27 height 6
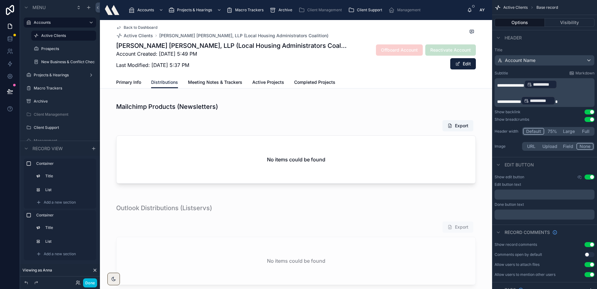
click at [211, 84] on span "Meeting Notes & Trackers" at bounding box center [215, 82] width 54 height 6
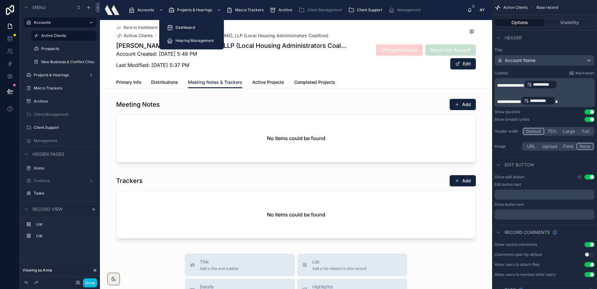
click at [195, 39] on span "Hearing Management" at bounding box center [194, 40] width 38 height 5
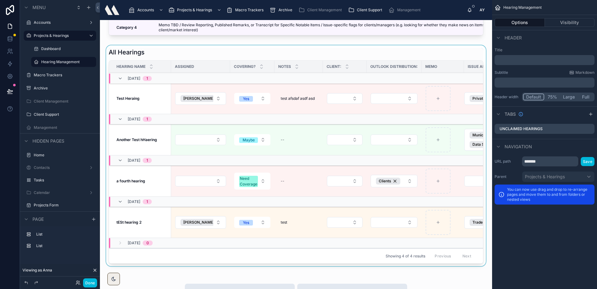
scroll to position [62, 0]
click at [164, 101] on td "Test Heraing Test Heraing" at bounding box center [140, 99] width 62 height 31
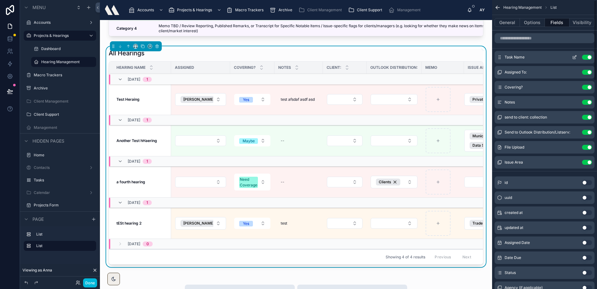
click at [571, 57] on button "scrollable content" at bounding box center [575, 57] width 10 height 5
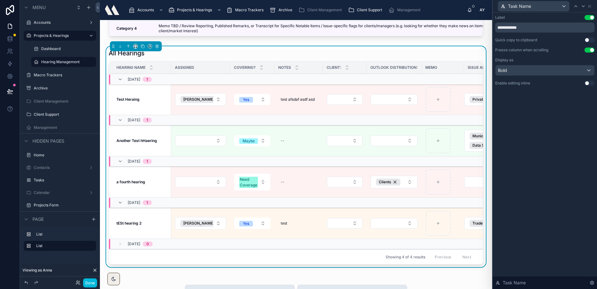
click at [587, 83] on button "Use setting" at bounding box center [590, 83] width 10 height 5
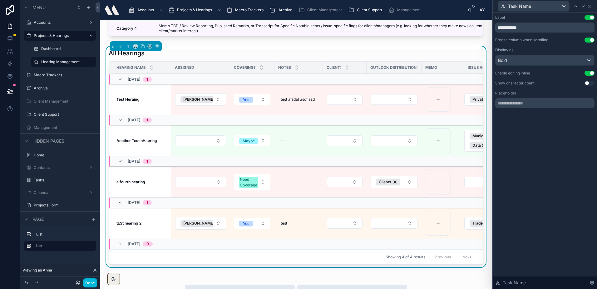
click at [589, 73] on button "Use setting" at bounding box center [590, 73] width 10 height 5
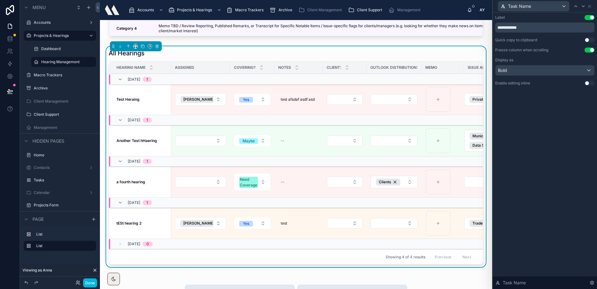
scroll to position [0, 0]
click at [590, 8] on icon at bounding box center [589, 6] width 5 height 5
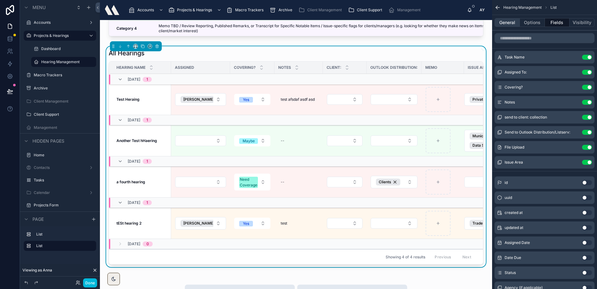
click at [511, 22] on button "General" at bounding box center [507, 22] width 25 height 9
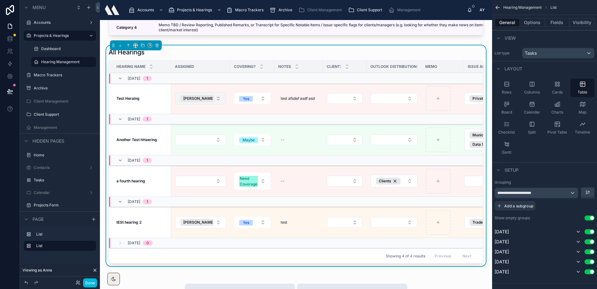
scroll to position [62, 0]
